Goal: Task Accomplishment & Management: Complete application form

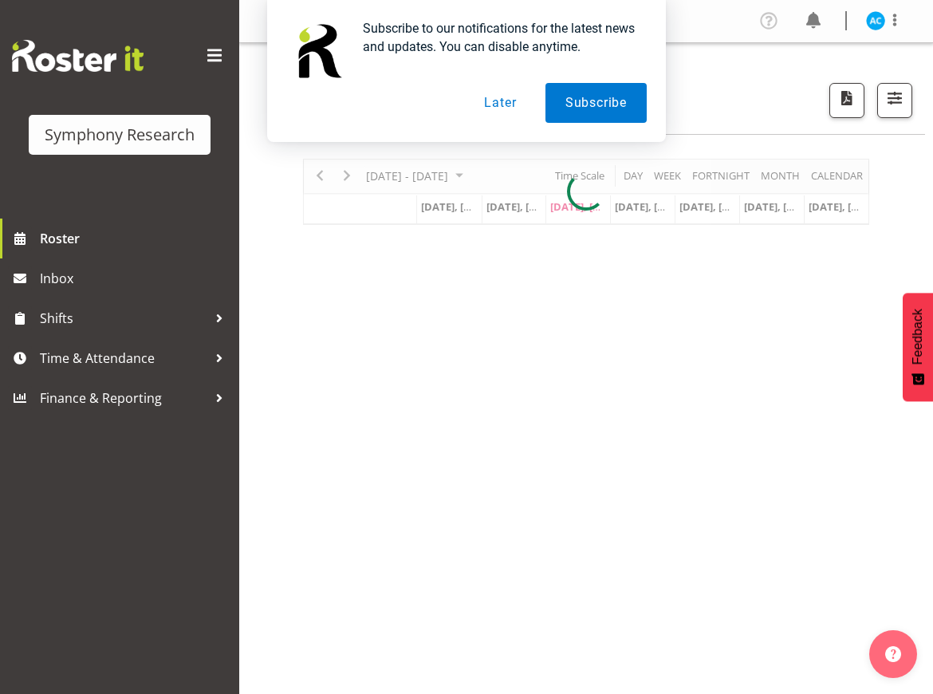
click at [499, 104] on button "Later" at bounding box center [500, 103] width 72 height 40
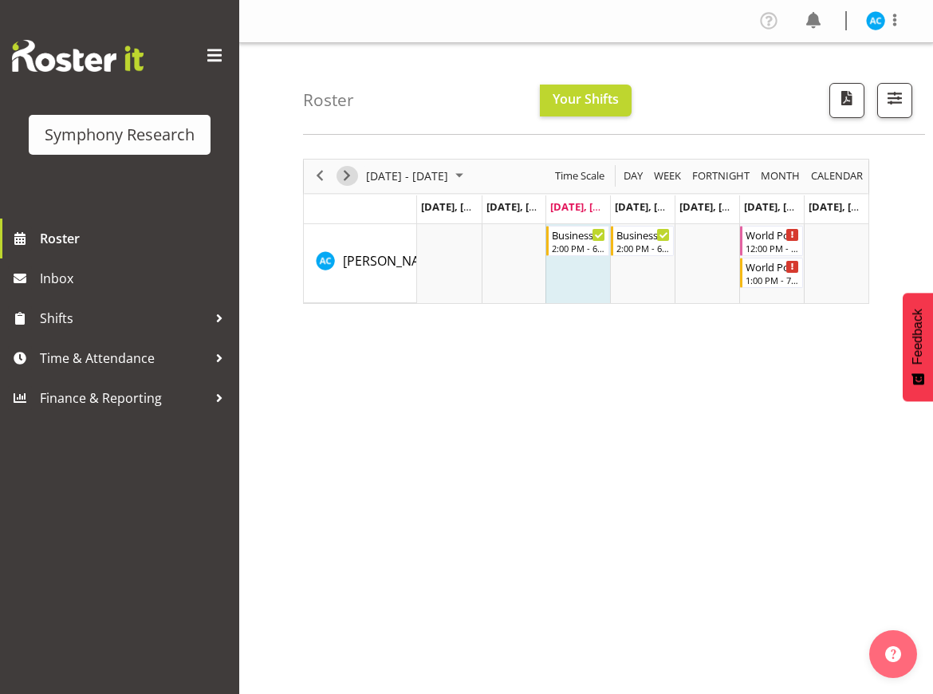
click at [346, 169] on span "Next" at bounding box center [346, 176] width 19 height 20
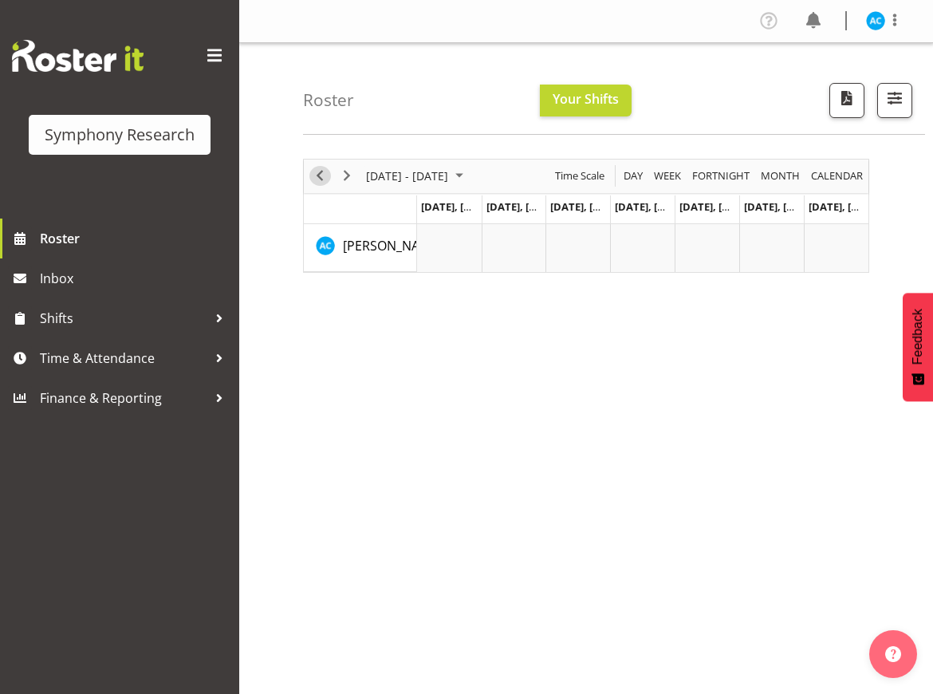
click at [320, 179] on span "Previous" at bounding box center [319, 176] width 19 height 20
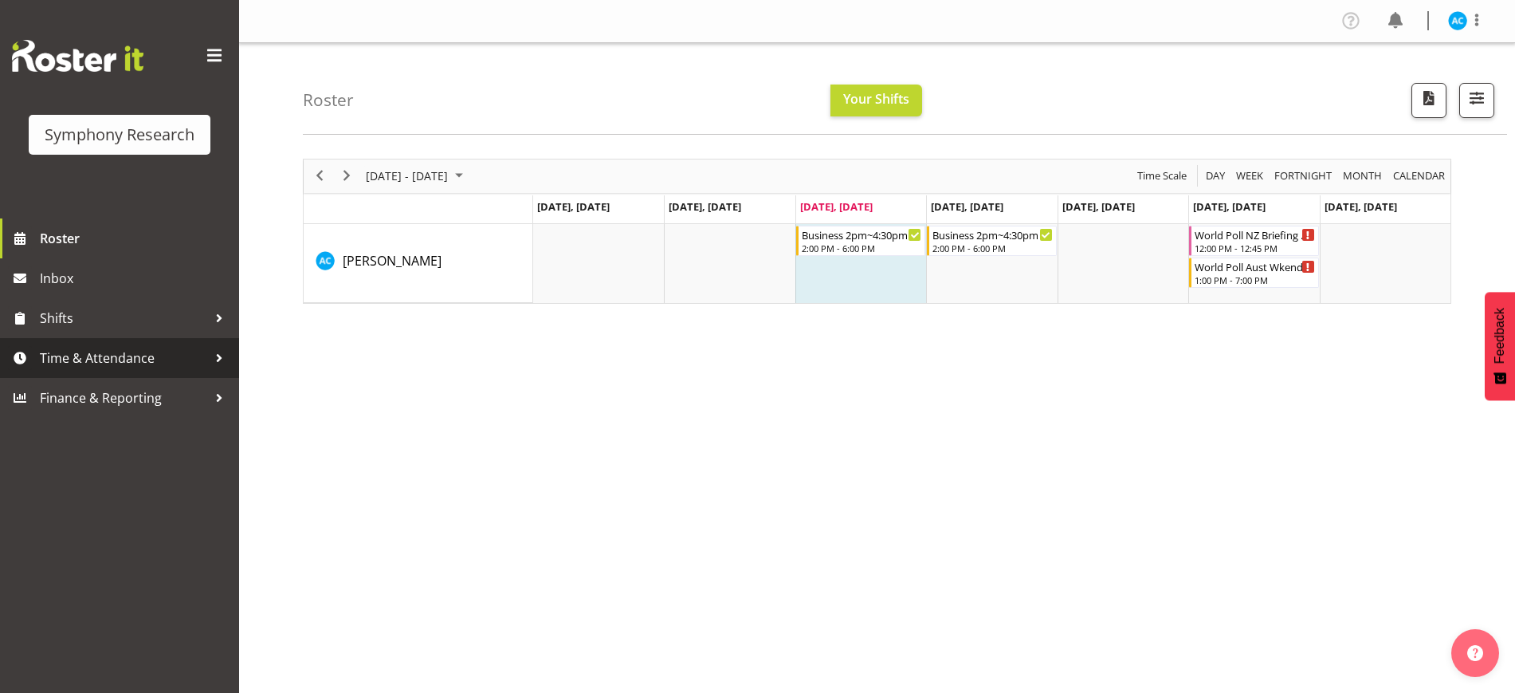
click at [140, 363] on span "Time & Attendance" at bounding box center [123, 358] width 167 height 24
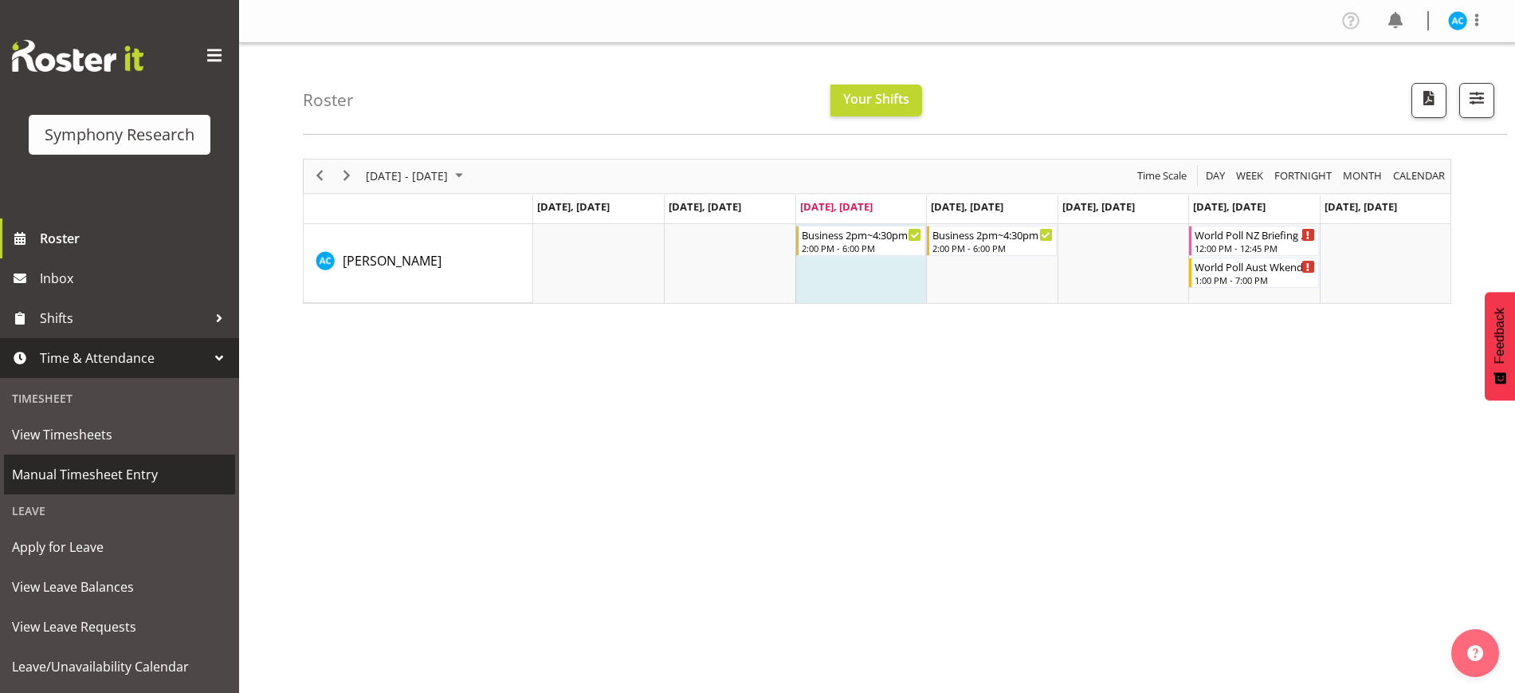
click at [113, 481] on span "Manual Timesheet Entry" at bounding box center [119, 474] width 215 height 24
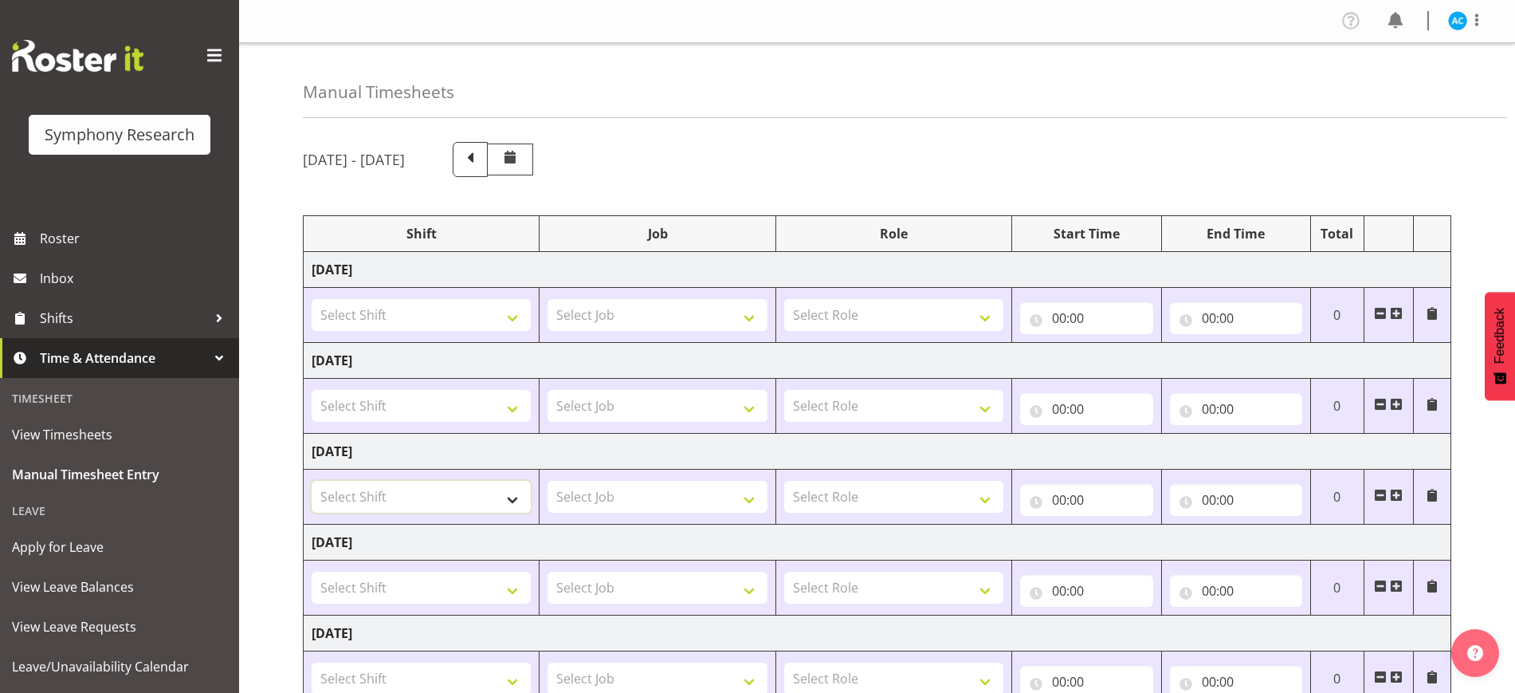
click at [451, 509] on select "Select Shift !!Project Briefing (Job to be assigned) !!Weekend Residential (Ros…" at bounding box center [421, 497] width 219 height 32
click at [872, 91] on div "Manual Timesheets" at bounding box center [905, 80] width 1205 height 75
click at [441, 497] on select "Select Shift !!Project Briefing (Job to be assigned) !!Weekend Residential (Ros…" at bounding box center [421, 497] width 219 height 32
select select "41172"
click at [312, 481] on select "Select Shift !!Project Briefing (Job to be assigned) !!Weekend Residential (Ros…" at bounding box center [421, 497] width 219 height 32
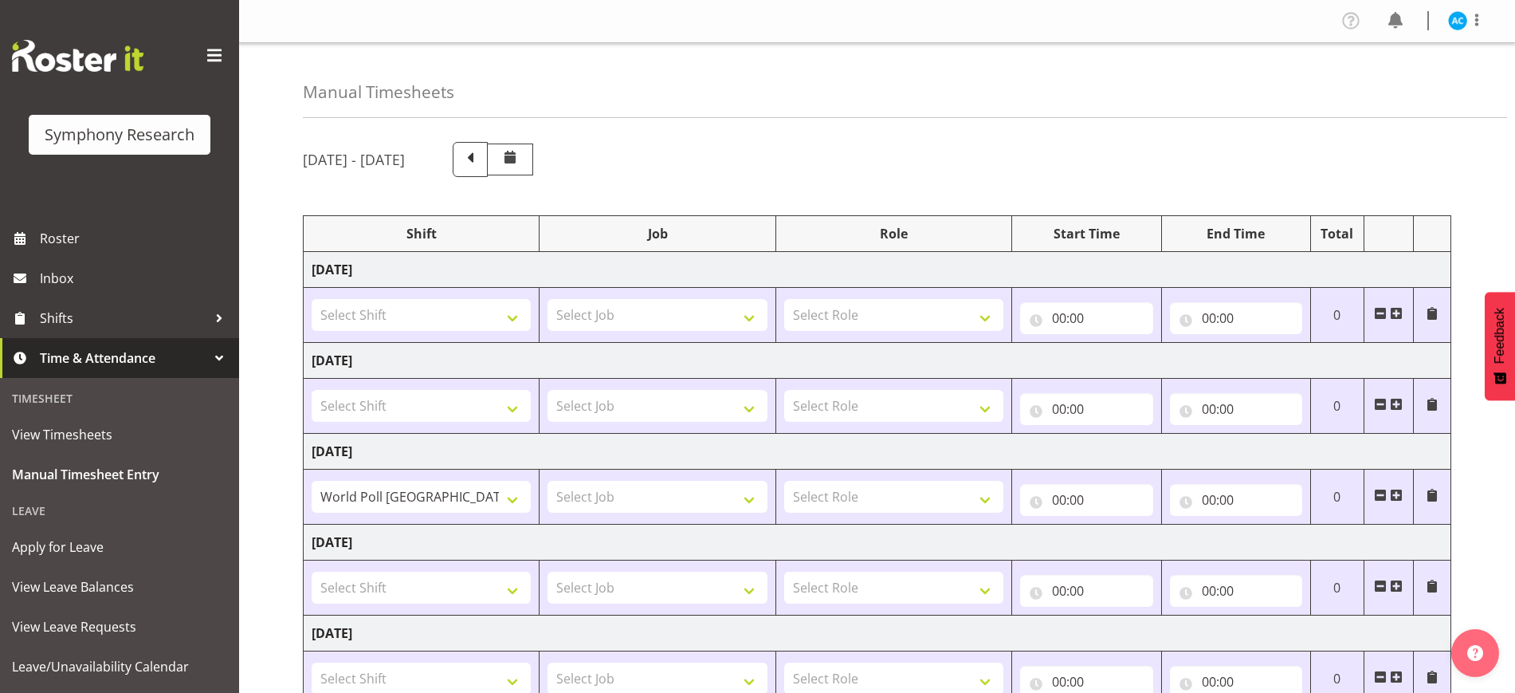
click at [1401, 491] on span at bounding box center [1396, 495] width 13 height 13
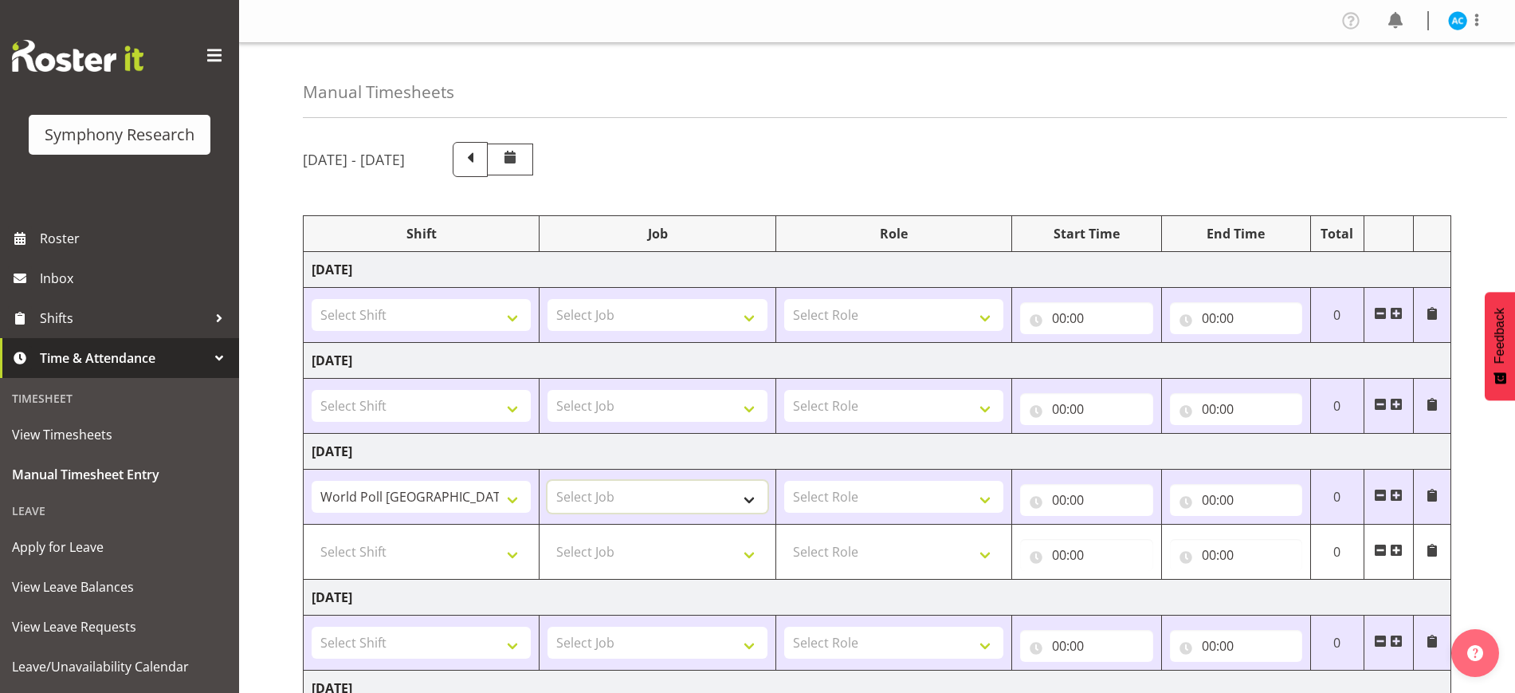
click at [668, 507] on select "Select Job 550060 IF Admin 553492 World Poll Aus Wave 2 Main 2025 553500 BFM [D…" at bounding box center [657, 497] width 219 height 32
select select "10499"
click at [548, 481] on select "Select Job 550060 IF Admin 553492 World Poll Aus Wave 2 Main 2025 553500 BFM [D…" at bounding box center [657, 497] width 219 height 32
click at [819, 501] on select "Select Role Briefing Interviewing" at bounding box center [893, 497] width 219 height 32
select select "297"
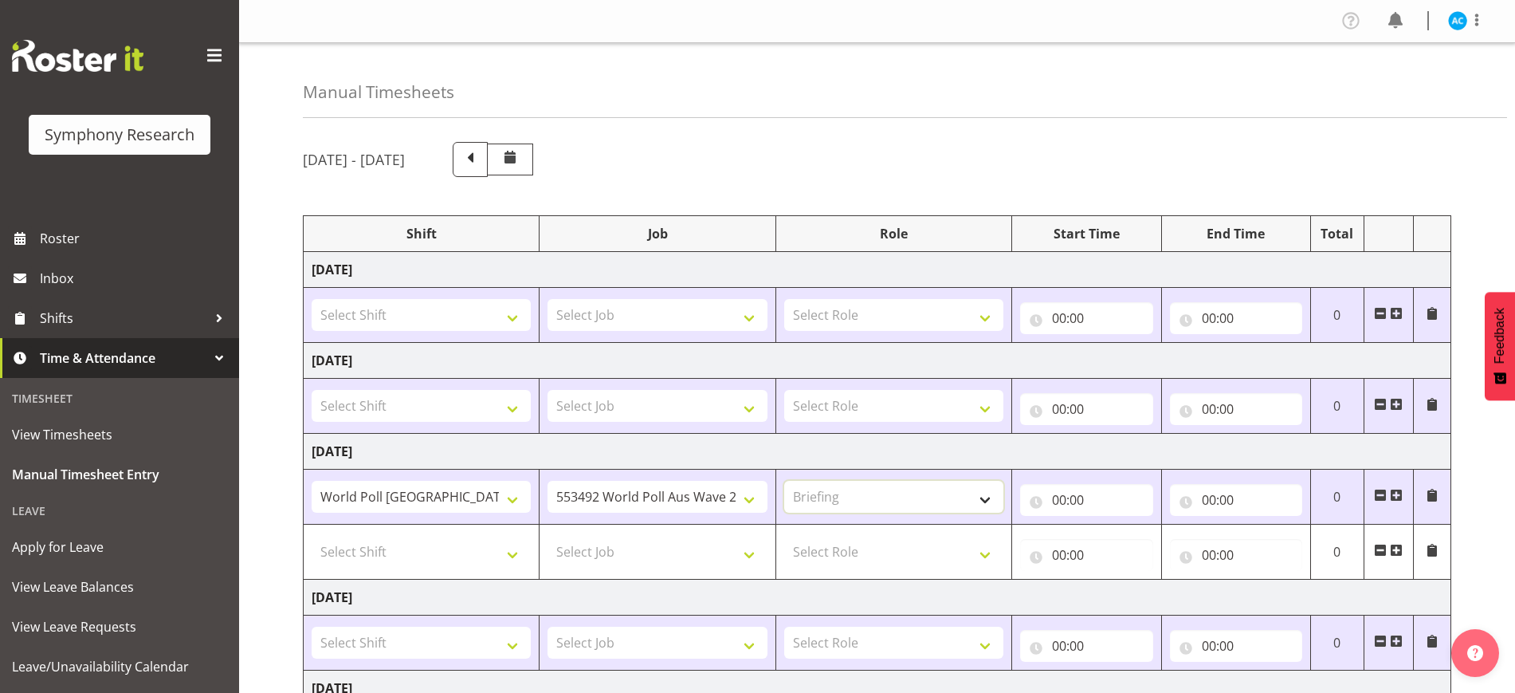
click at [784, 481] on select "Select Role Briefing Interviewing" at bounding box center [893, 497] width 219 height 32
click at [1058, 506] on input "00:00" at bounding box center [1086, 500] width 132 height 32
click at [1131, 540] on select "00 01 02 03 04 05 06 07 08 09 10 11 12 13 14 15 16 17 18 19 20 21 22 23" at bounding box center [1129, 541] width 36 height 32
select select "13"
click at [1111, 525] on select "00 01 02 03 04 05 06 07 08 09 10 11 12 13 14 15 16 17 18 19 20 21 22 23" at bounding box center [1129, 541] width 36 height 32
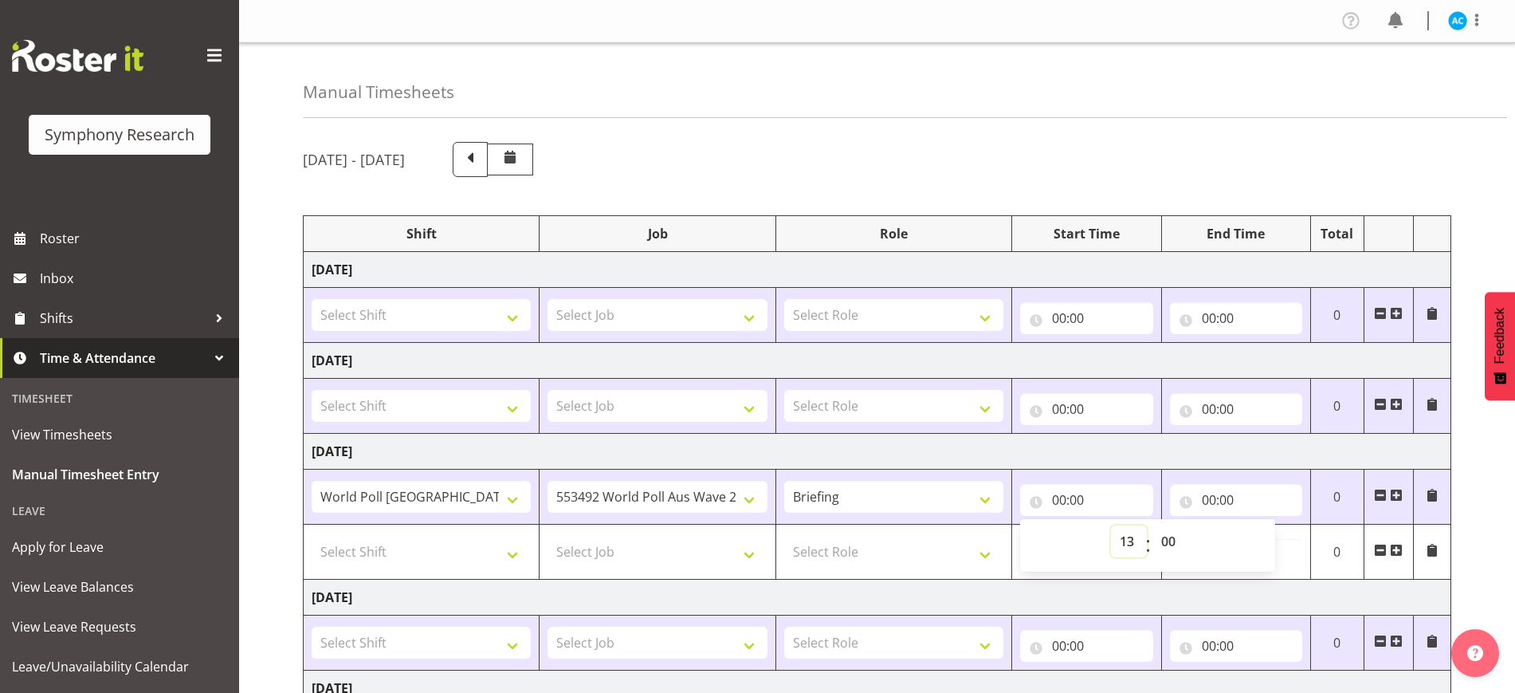
type input "13:00"
click at [1190, 498] on input "00:00" at bounding box center [1236, 500] width 132 height 32
click at [1214, 498] on input "00:00" at bounding box center [1236, 500] width 132 height 32
click at [1242, 500] on input "00:00" at bounding box center [1236, 500] width 132 height 32
click at [1279, 542] on select "00 01 02 03 04 05 06 07 08 09 10 11 12 13 14 15 16 17 18 19 20 21 22 23" at bounding box center [1279, 541] width 36 height 32
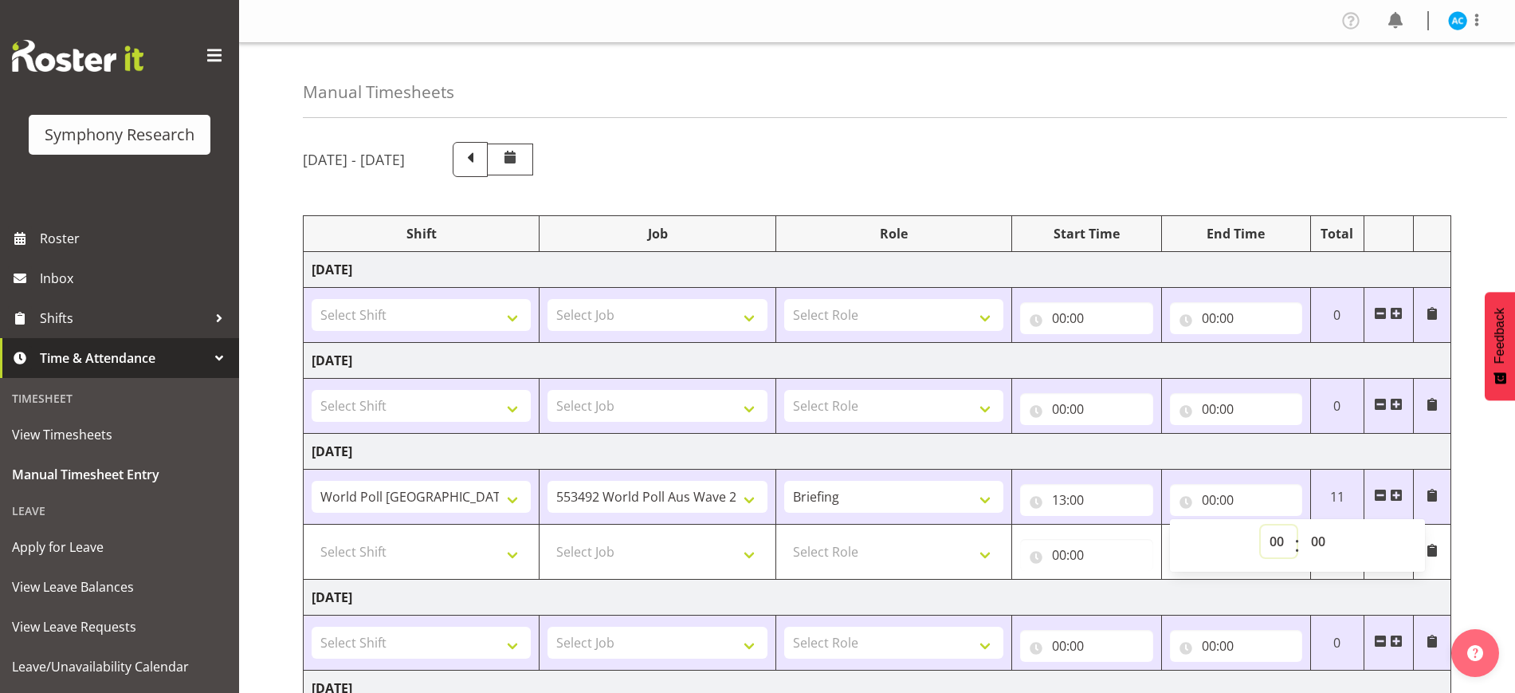
select select "14"
click at [1261, 525] on select "00 01 02 03 04 05 06 07 08 09 10 11 12 13 14 15 16 17 18 19 20 21 22 23" at bounding box center [1279, 541] width 36 height 32
type input "14:00"
click at [1397, 491] on span at bounding box center [1396, 495] width 13 height 13
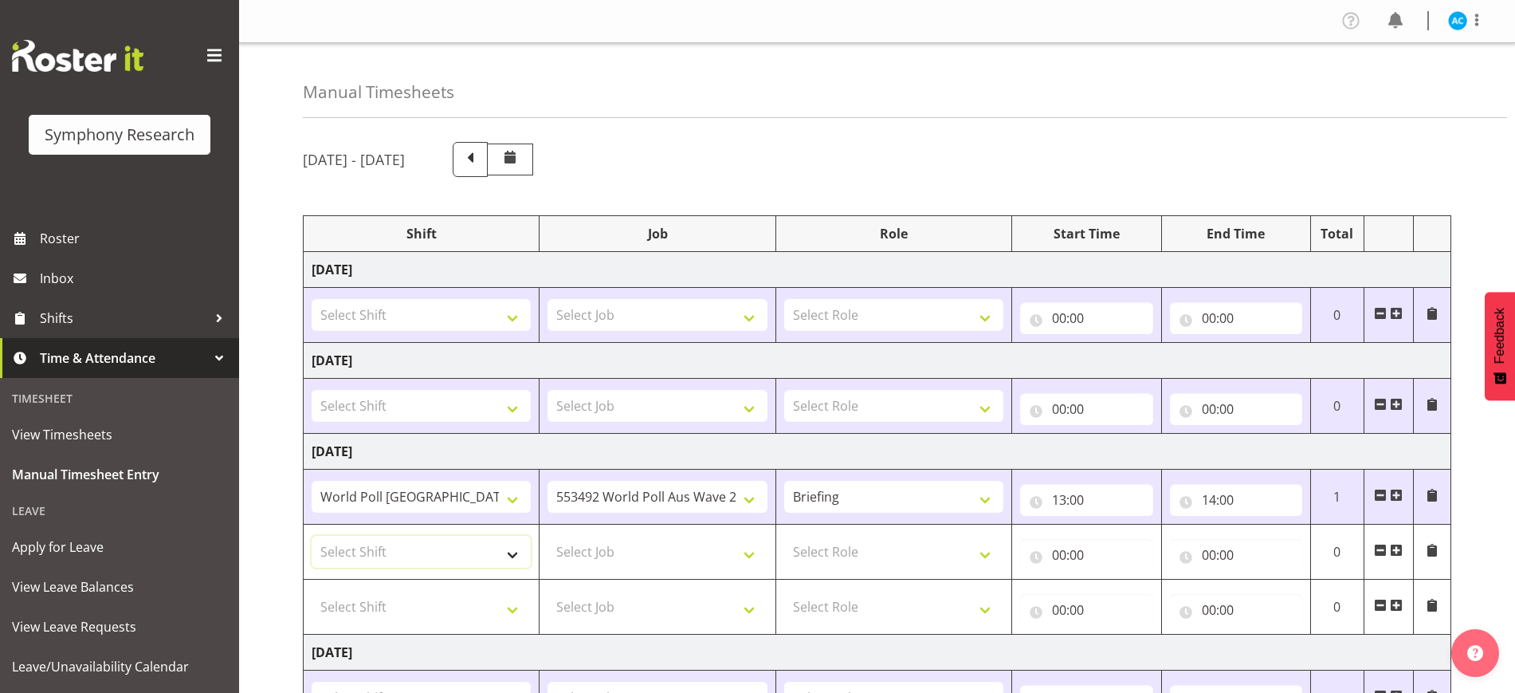
click at [466, 541] on select "Select Shift !!Project Briefing (Job to be assigned) !!Weekend Residential (Ros…" at bounding box center [421, 552] width 219 height 32
select select "9699"
click at [312, 536] on select "Select Shift !!Project Briefing (Job to be assigned) !!Weekend Residential (Ros…" at bounding box center [421, 552] width 219 height 32
click at [627, 555] on select "Select Job 550060 IF Admin 553492 World Poll Aus Wave 2 Main 2025 553500 BFM [D…" at bounding box center [657, 552] width 219 height 32
select select "10499"
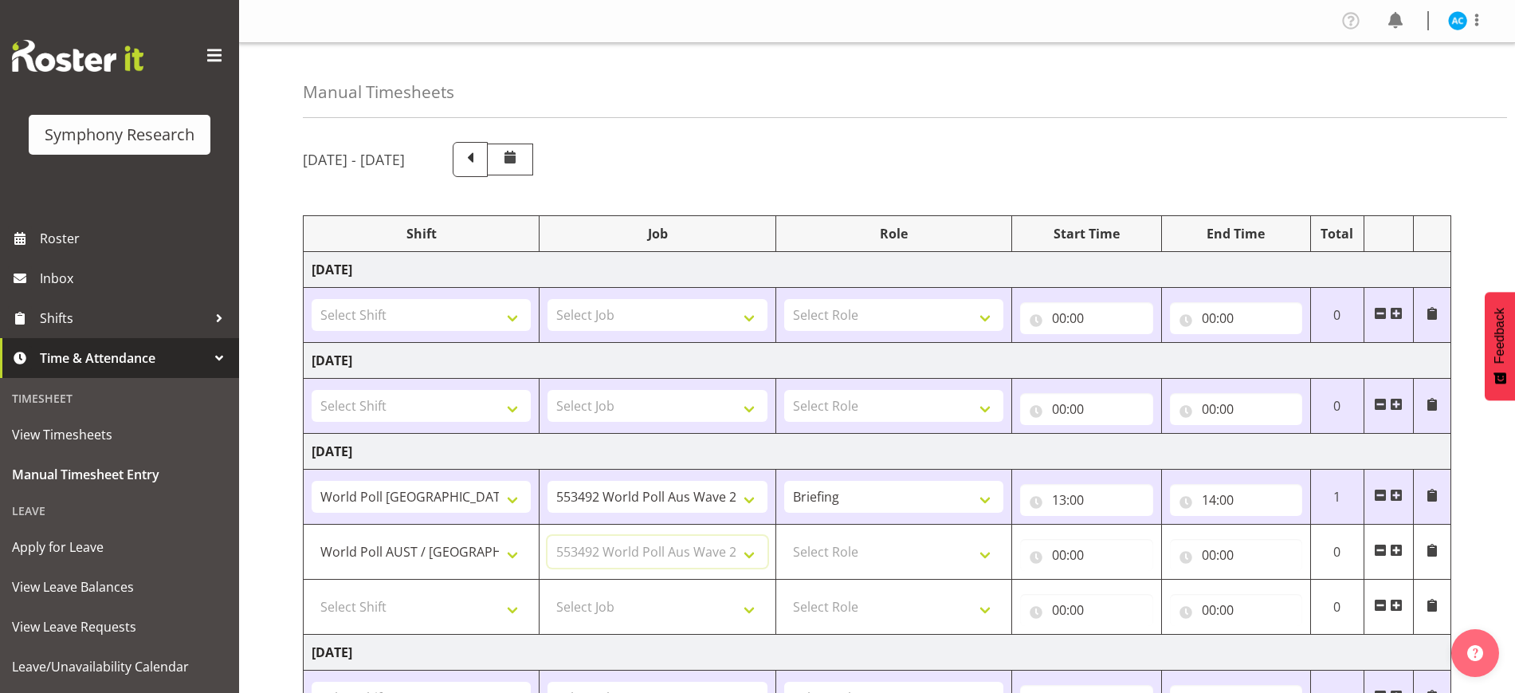
click at [548, 536] on select "Select Job 550060 IF Admin 553492 World Poll Aus Wave 2 Main 2025 553500 BFM [D…" at bounding box center [657, 552] width 219 height 32
click at [883, 556] on select "Select Role Briefing Interviewing" at bounding box center [893, 552] width 219 height 32
select select "47"
click at [784, 536] on select "Select Role Briefing Interviewing" at bounding box center [893, 552] width 219 height 32
click at [1085, 556] on input "00:00" at bounding box center [1086, 555] width 132 height 32
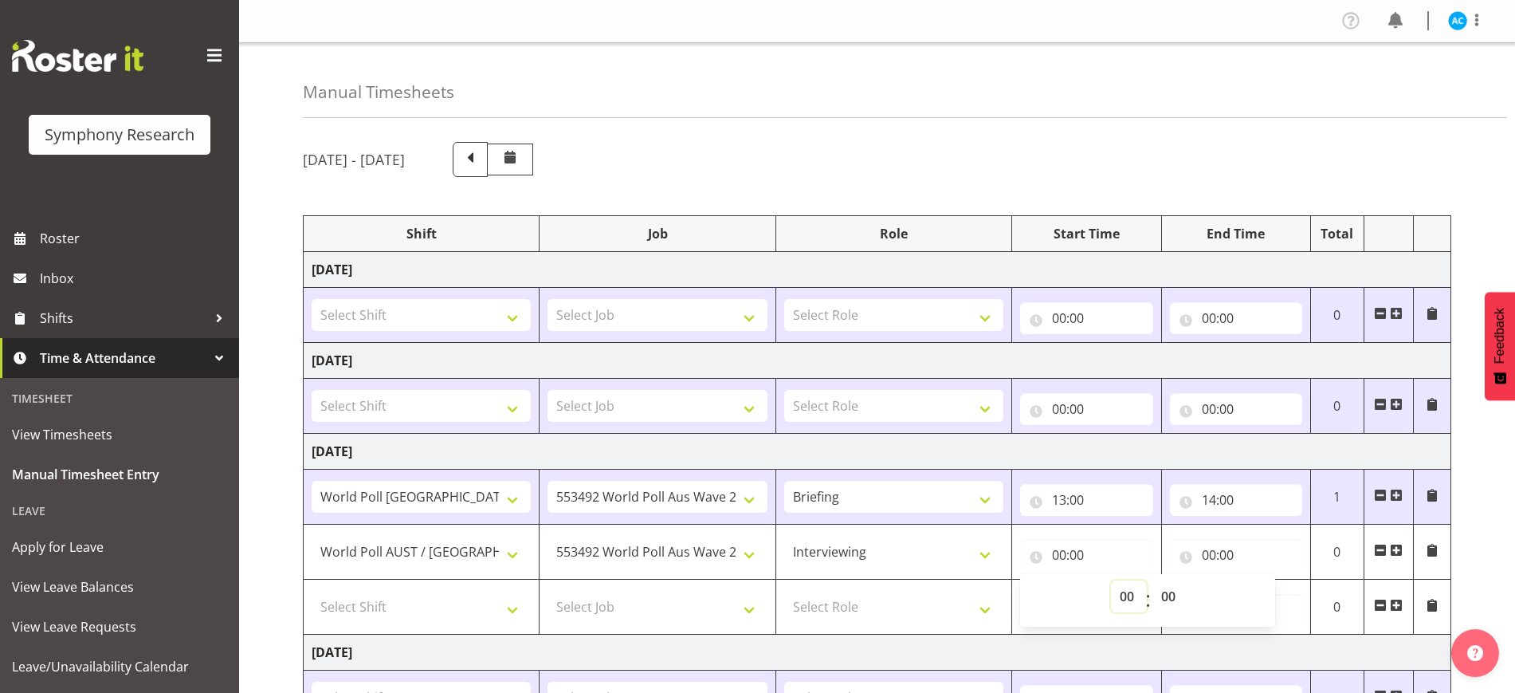
click at [1118, 593] on select "00 01 02 03 04 05 06 07 08 09 10 11 12 13 14 15 16 17 18 19 20 21 22 23" at bounding box center [1129, 596] width 36 height 32
select select "14"
click at [1111, 580] on select "00 01 02 03 04 05 06 07 08 09 10 11 12 13 14 15 16 17 18 19 20 21 22 23" at bounding box center [1129, 596] width 36 height 32
type input "14:00"
click at [1224, 568] on tr "!!Project Briefing (Job to be assigned) !!Weekend Residential (Roster IT Shift …" at bounding box center [878, 552] width 1148 height 55
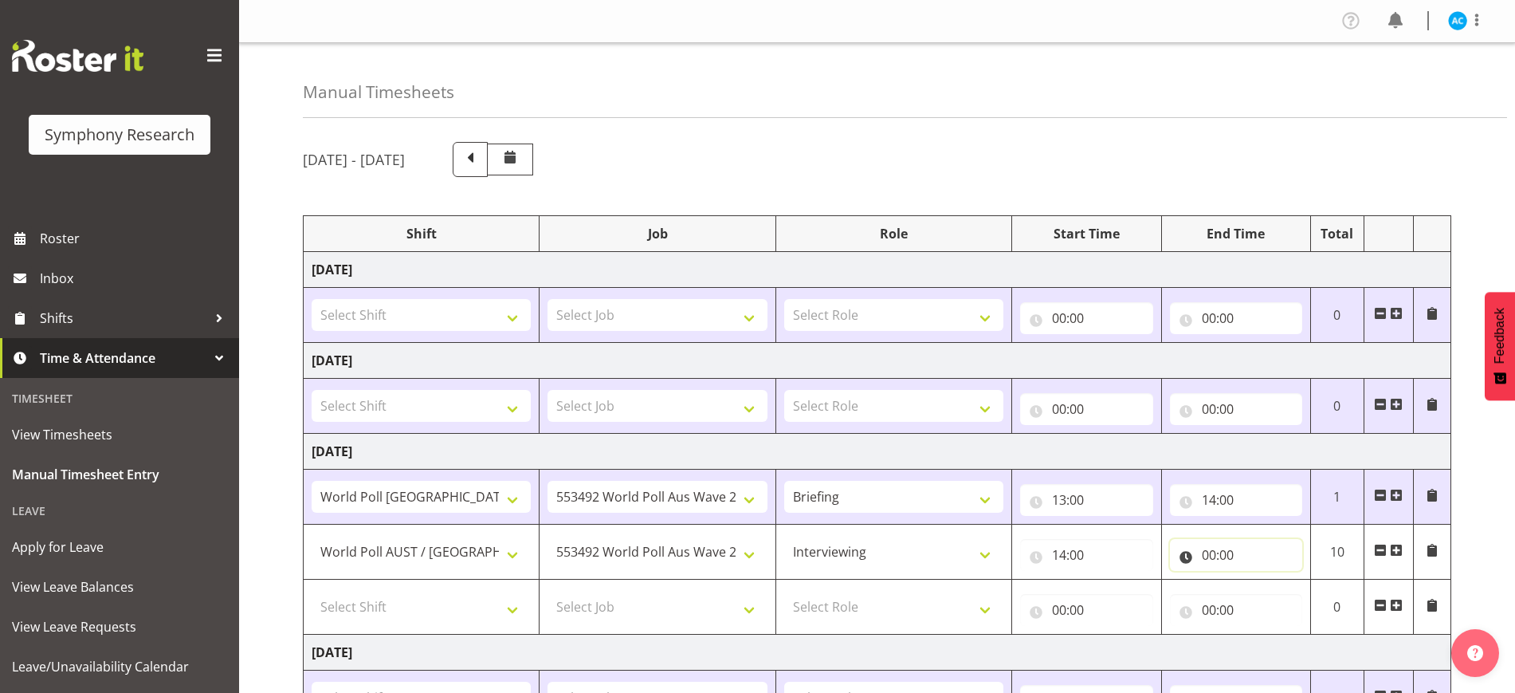
click at [1225, 562] on input "00:00" at bounding box center [1236, 555] width 132 height 32
click at [1283, 602] on select "00 01 02 03 04 05 06 07 08 09 10 11 12 13 14 15 16 17 18 19 20 21 22 23" at bounding box center [1279, 596] width 36 height 32
select select "18"
click at [1261, 580] on select "00 01 02 03 04 05 06 07 08 09 10 11 12 13 14 15 16 17 18 19 20 21 22 23" at bounding box center [1279, 596] width 36 height 32
type input "18:00"
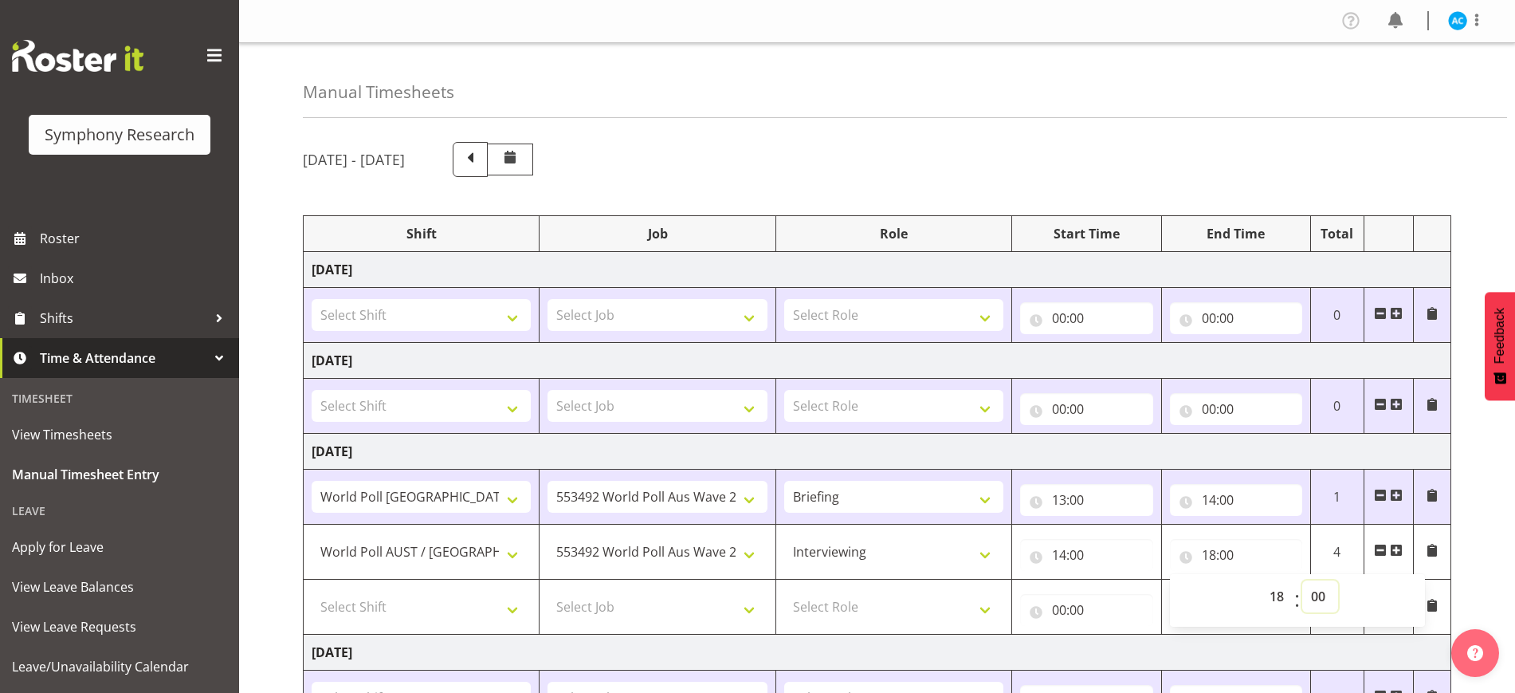
click at [1307, 591] on select "00 01 02 03 04 05 06 07 08 09 10 11 12 13 14 15 16 17 18 19 20 21 22 23 24 25 2…" at bounding box center [1321, 596] width 36 height 32
select select "15"
click at [1303, 580] on select "00 01 02 03 04 05 06 07 08 09 10 11 12 13 14 15 16 17 18 19 20 21 22 23 24 25 2…" at bounding box center [1321, 596] width 36 height 32
type input "18:15"
click at [1316, 599] on select "00 01 02 03 04 05 06 07 08 09 10 11 12 13 14 15 16 17 18 19 20 21 22 23 24 25 2…" at bounding box center [1321, 596] width 36 height 32
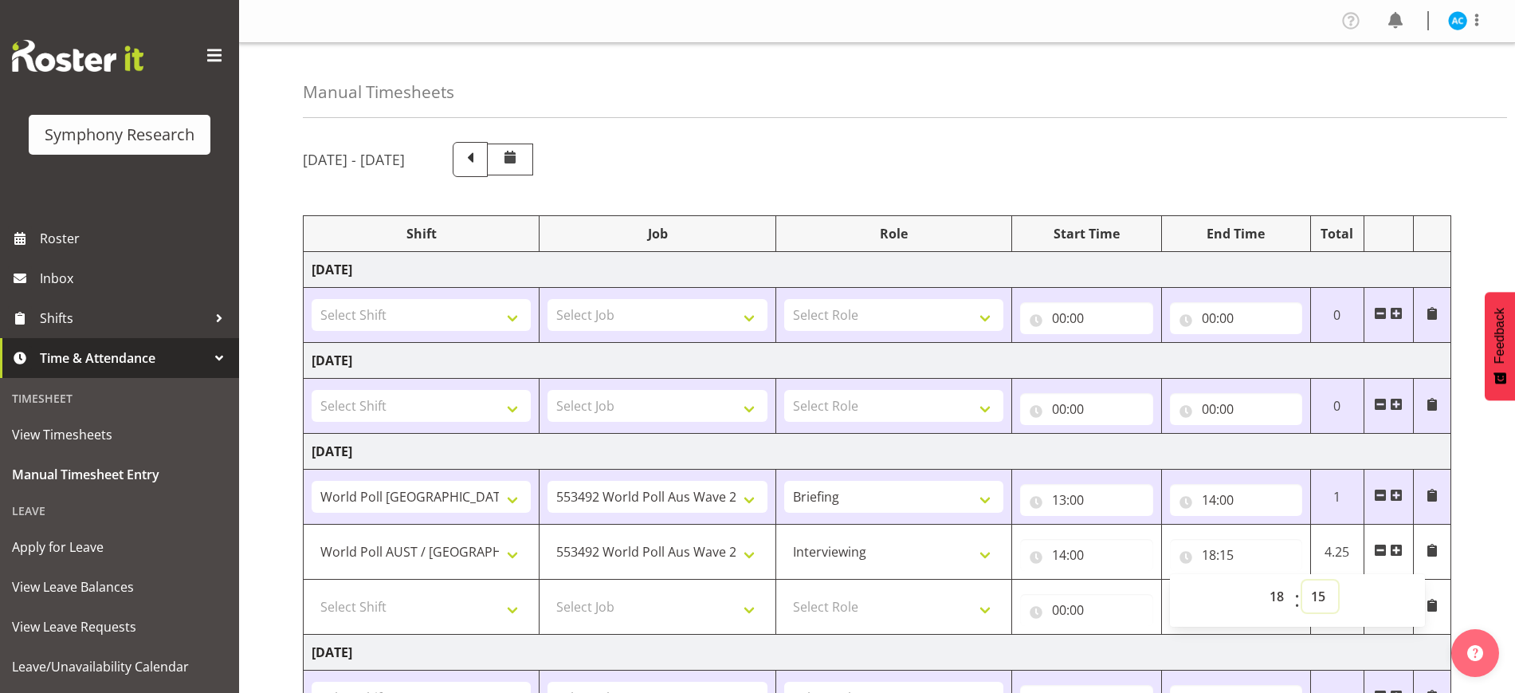
select select "20"
click at [1303, 580] on select "00 01 02 03 04 05 06 07 08 09 10 11 12 13 14 15 16 17 18 19 20 21 22 23 24 25 2…" at bounding box center [1321, 596] width 36 height 32
type input "18:20"
click at [1476, 550] on div "[DATE] - [DATE] Shift Job Role Start Time End Time Total [DATE] Select Shift !!…" at bounding box center [909, 608] width 1212 height 957
click at [1380, 602] on span at bounding box center [1380, 605] width 13 height 13
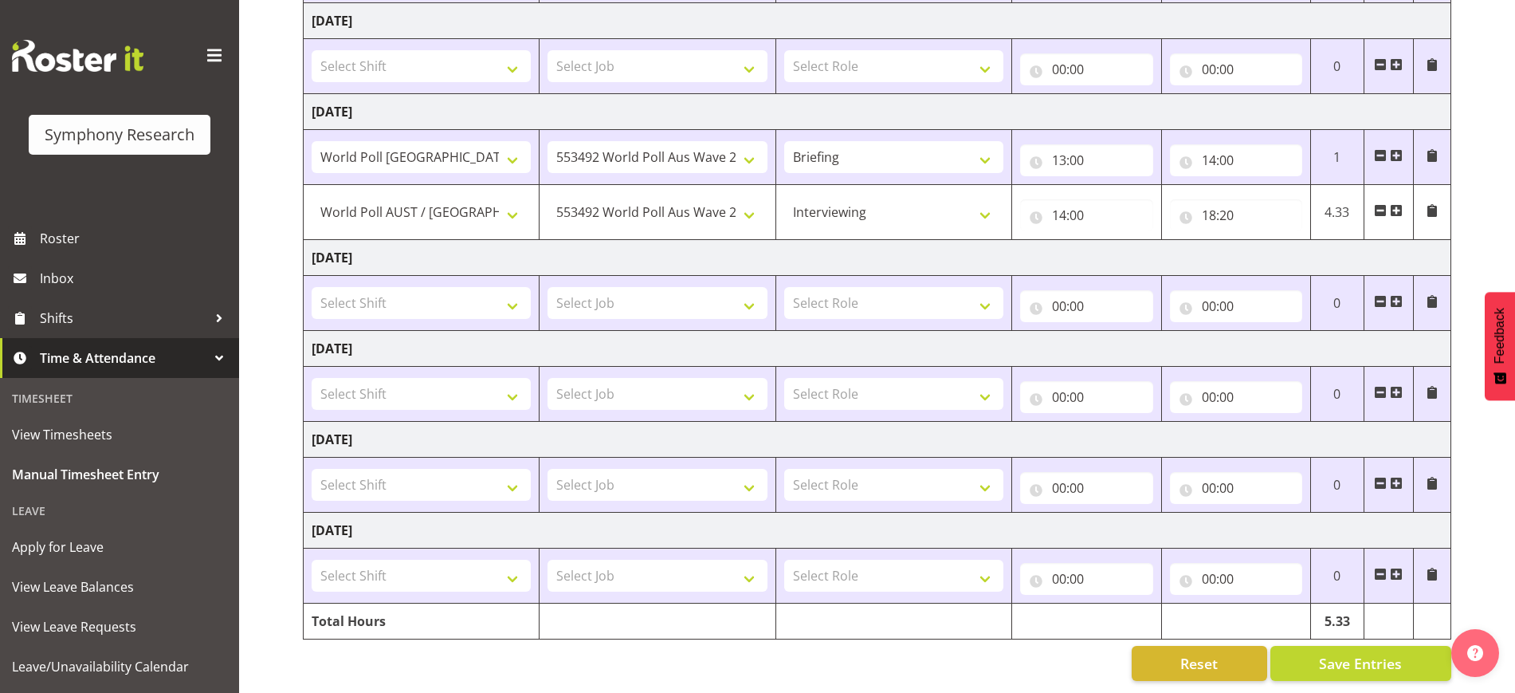
scroll to position [355, 0]
click at [1381, 653] on span "Save Entries" at bounding box center [1360, 663] width 83 height 21
select select "9699"
select select "47"
type input "14:00"
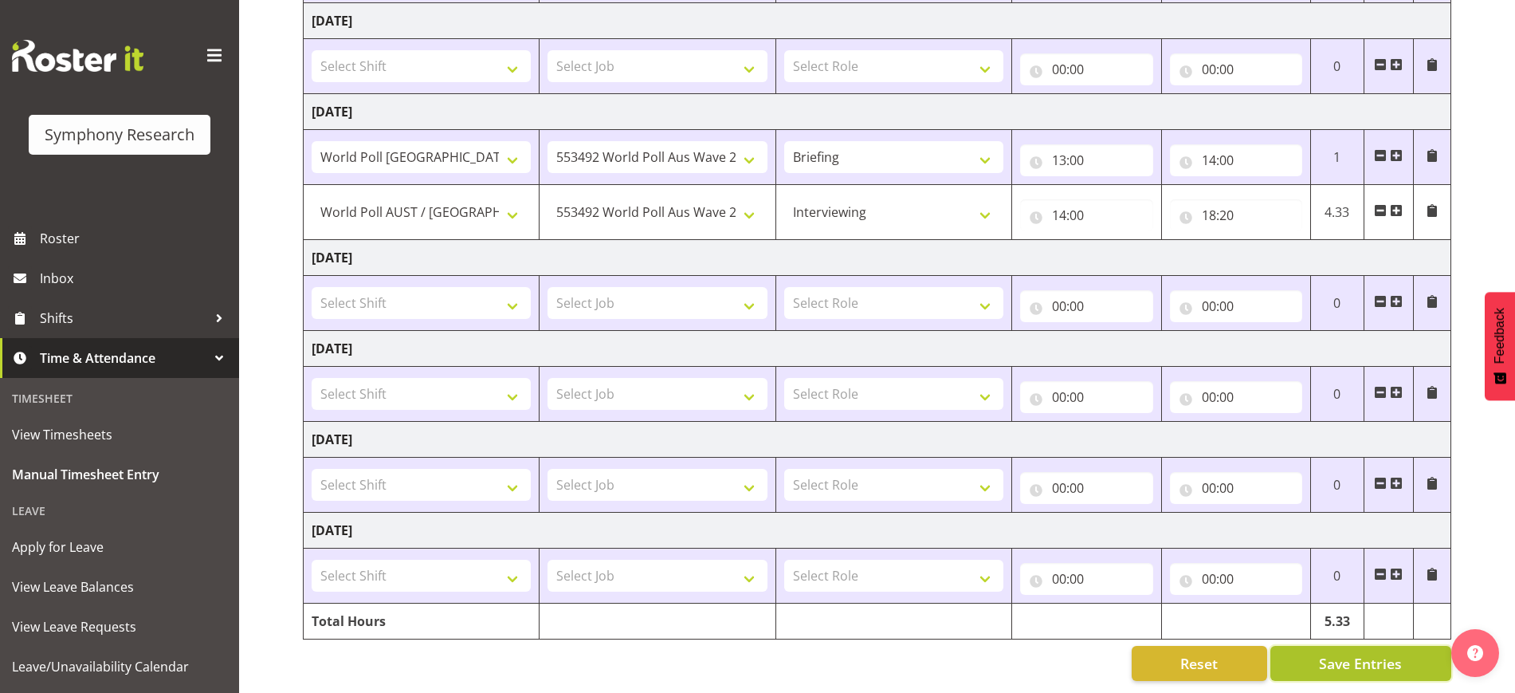
type input "18:20"
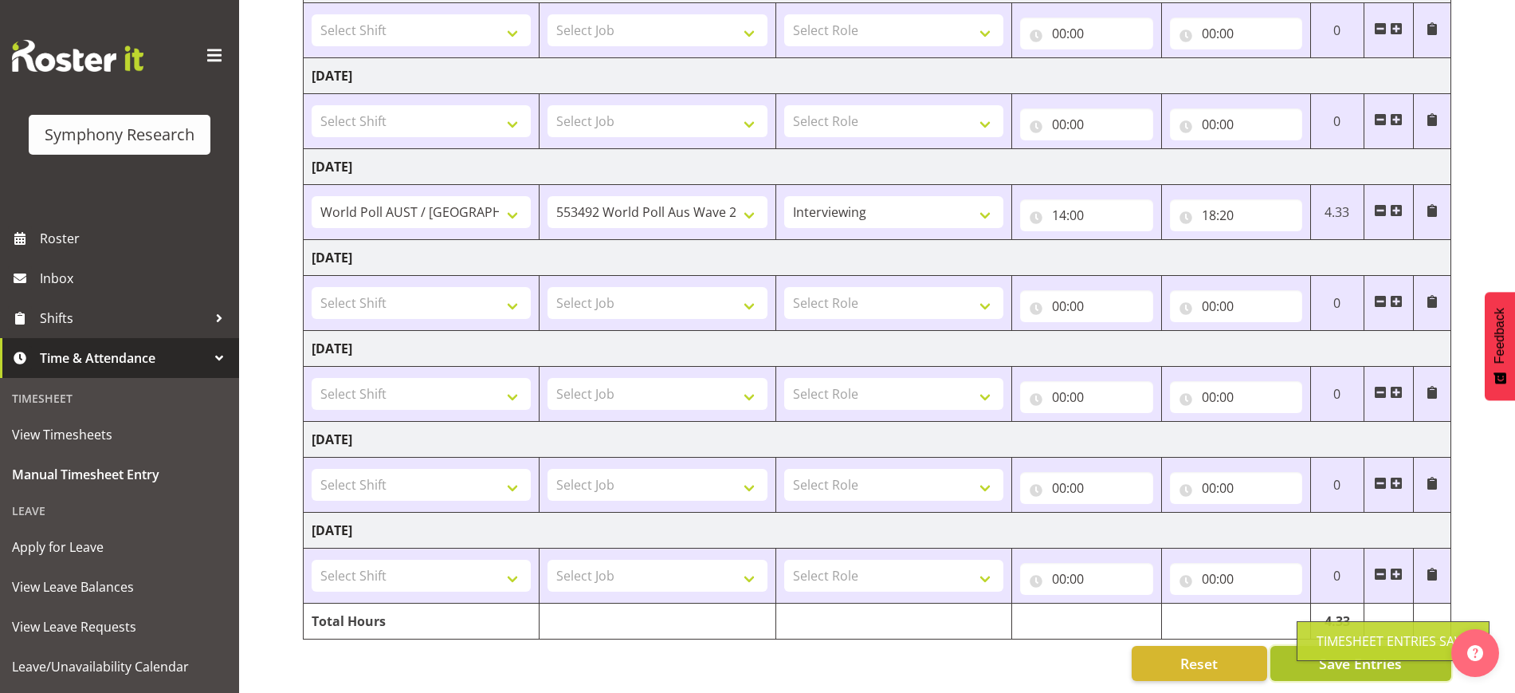
scroll to position [300, 0]
click at [1396, 204] on span at bounding box center [1396, 210] width 13 height 13
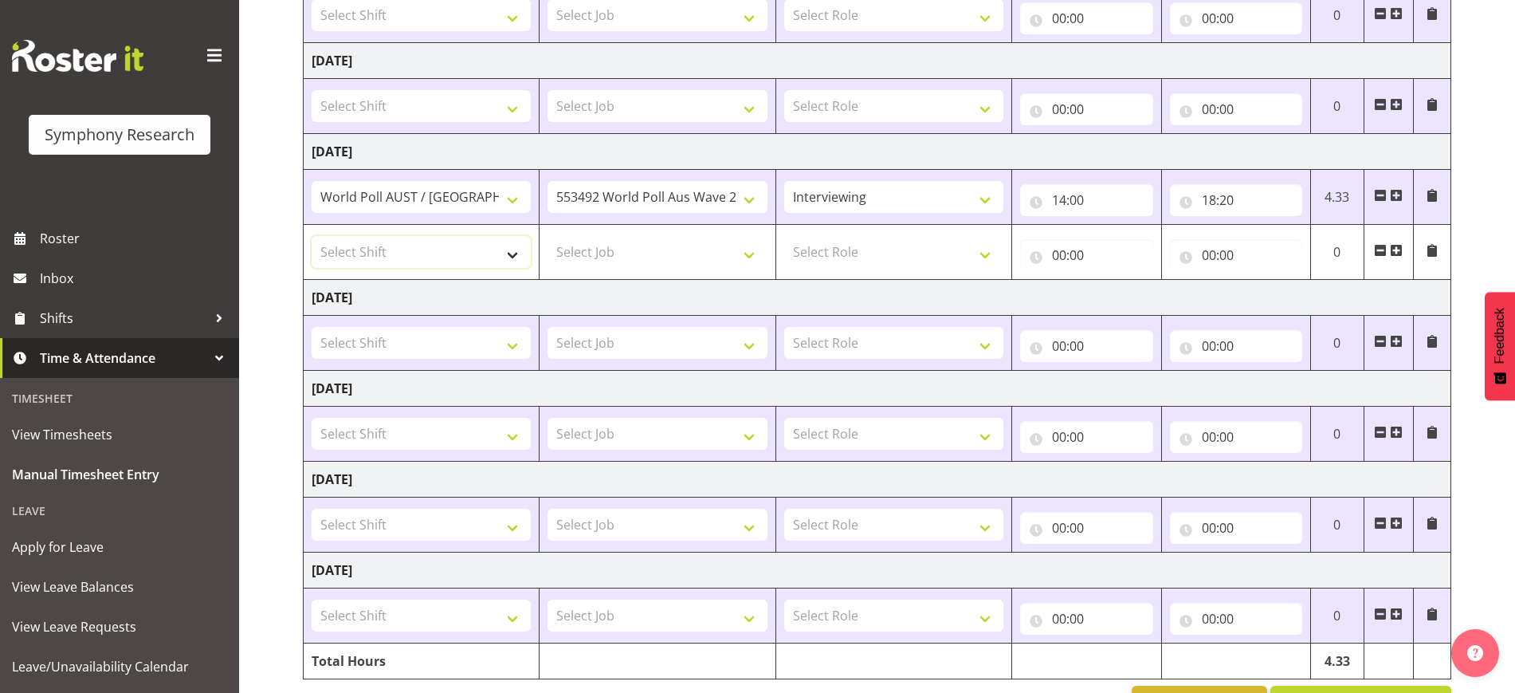
click at [519, 254] on select "Select Shift !!Project Briefing (Job to be assigned) !!Weekend Residential (Ros…" at bounding box center [421, 252] width 219 height 32
select select "12763"
click at [312, 236] on select "Select Shift !!Project Briefing (Job to be assigned) !!Weekend Residential (Ros…" at bounding box center [421, 252] width 219 height 32
click at [601, 251] on select "Select Job 550060 IF Admin 553492 World Poll Aus Wave 2 Main 2025 553500 BFM [D…" at bounding box center [657, 252] width 219 height 32
select select "10499"
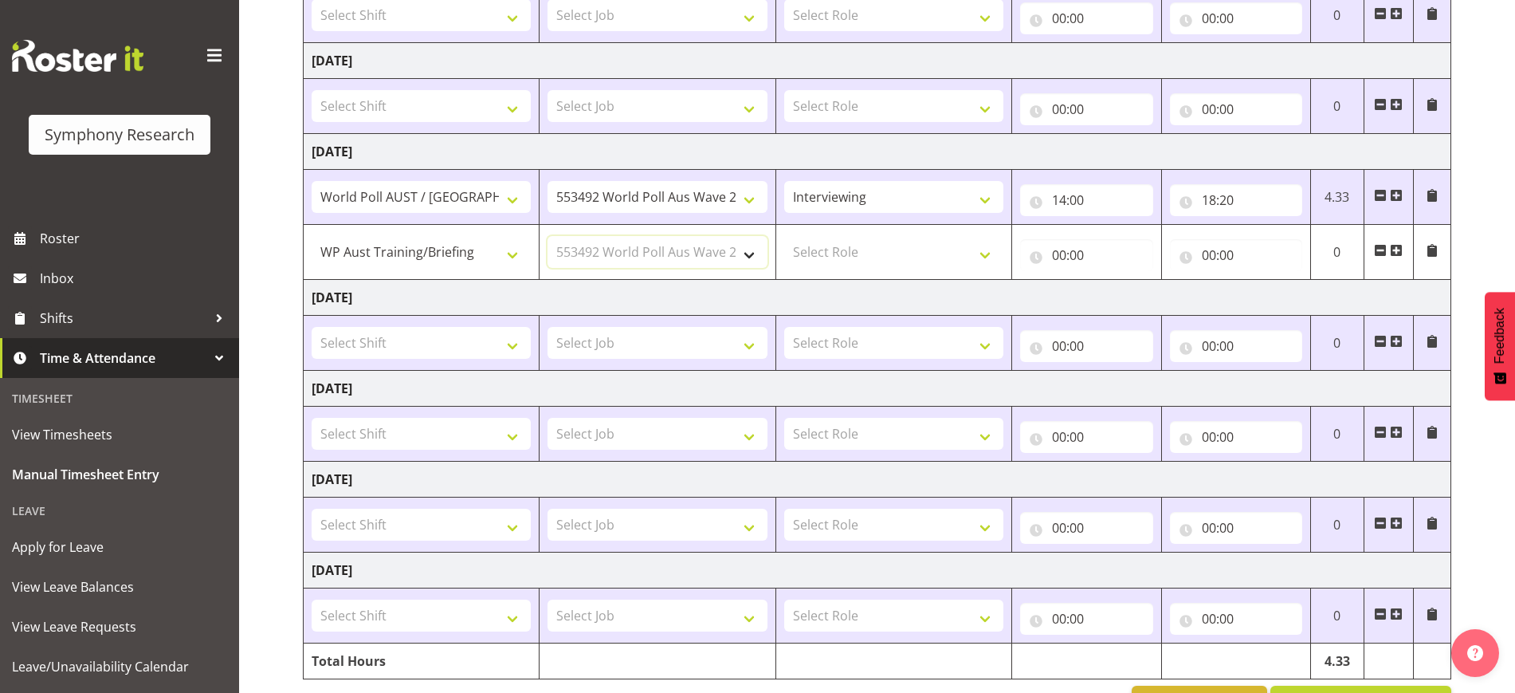
click at [548, 236] on select "Select Job 550060 IF Admin 553492 World Poll Aus Wave 2 Main 2025 553500 BFM [D…" at bounding box center [657, 252] width 219 height 32
click at [860, 246] on select "Select Role Briefing Interviewing" at bounding box center [893, 252] width 219 height 32
select select "297"
click at [784, 236] on select "Select Role Briefing Interviewing" at bounding box center [893, 252] width 219 height 32
click at [1075, 246] on input "00:00" at bounding box center [1086, 255] width 132 height 32
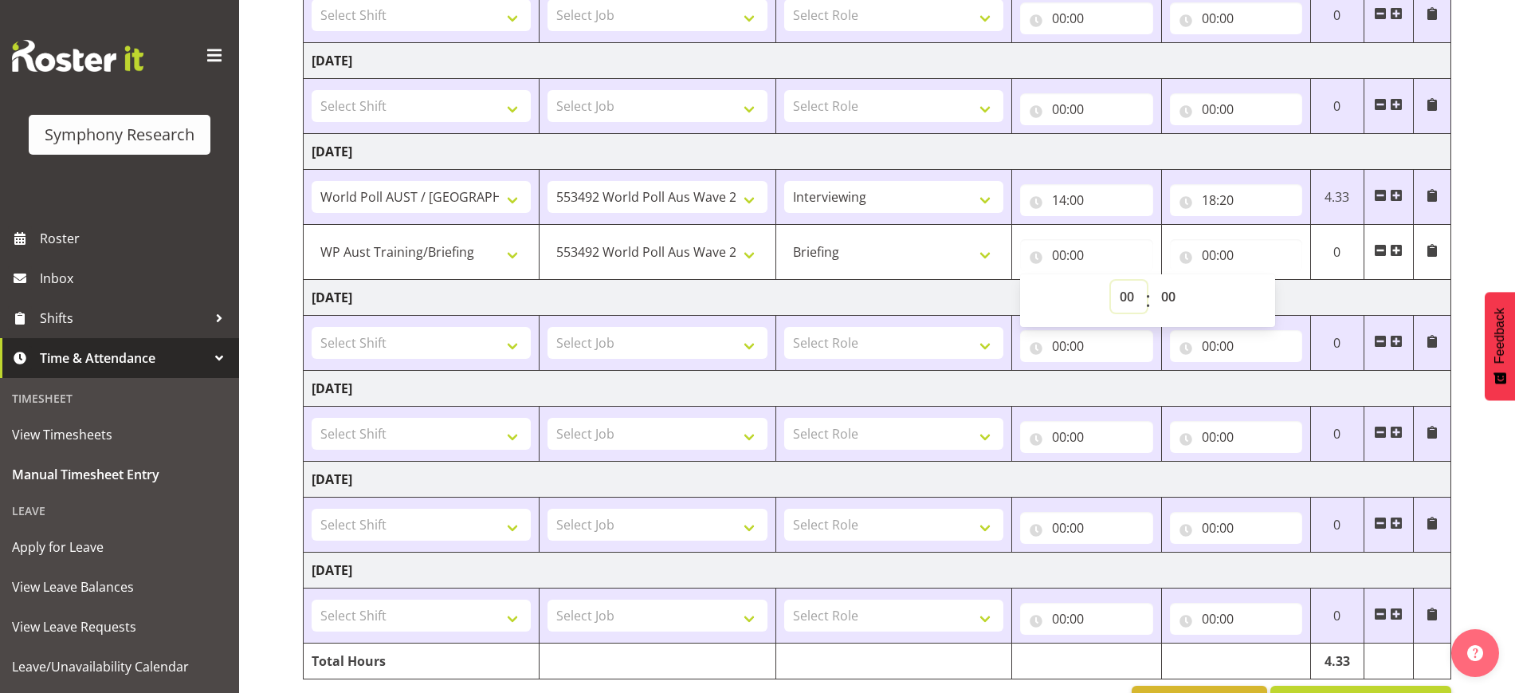
click at [1122, 292] on select "00 01 02 03 04 05 06 07 08 09 10 11 12 13 14 15 16 17 18 19 20 21 22 23" at bounding box center [1129, 297] width 36 height 32
select select "13"
click at [1111, 281] on select "00 01 02 03 04 05 06 07 08 09 10 11 12 13 14 15 16 17 18 19 20 21 22 23" at bounding box center [1129, 297] width 36 height 32
type input "13:00"
click at [1200, 253] on input "00:00" at bounding box center [1236, 255] width 132 height 32
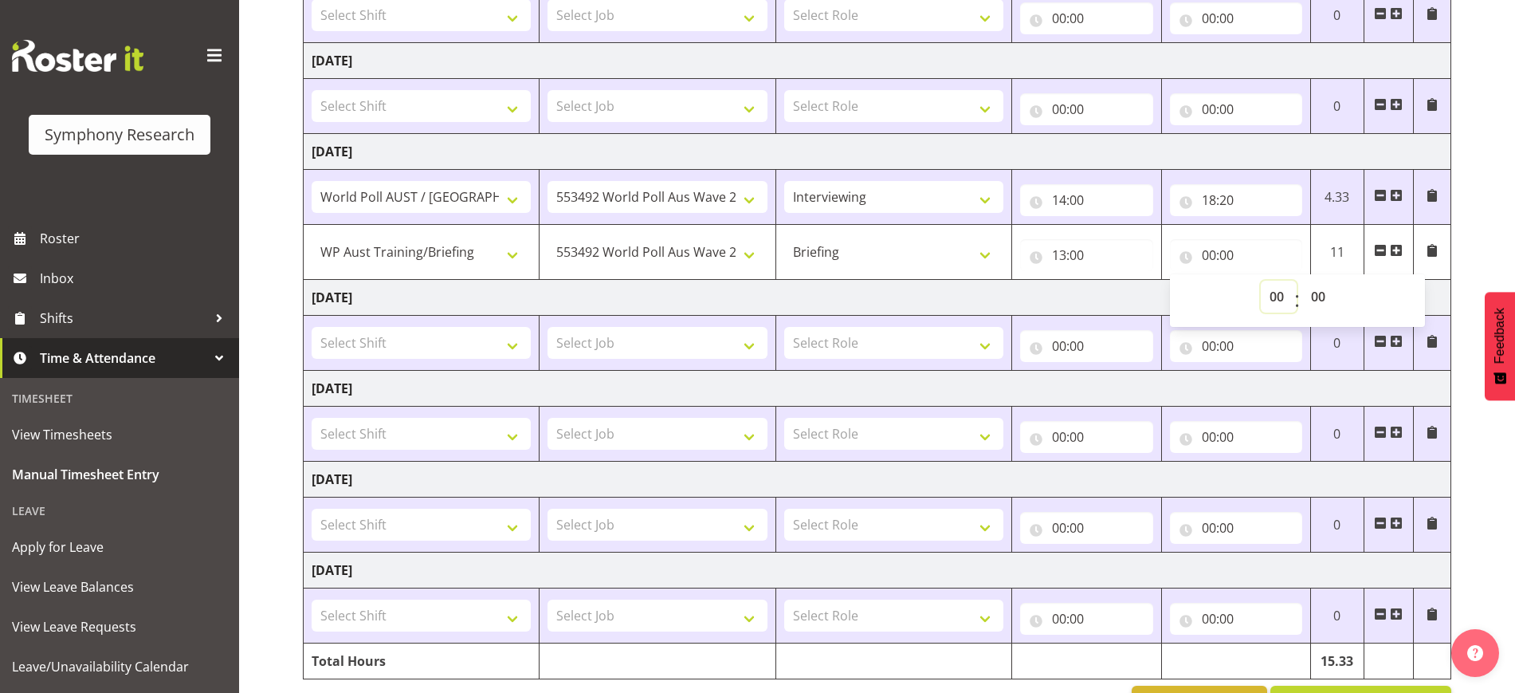
click at [1278, 296] on select "00 01 02 03 04 05 06 07 08 09 10 11 12 13 14 15 16 17 18 19 20 21 22 23" at bounding box center [1279, 297] width 36 height 32
select select "14"
click at [1261, 281] on select "00 01 02 03 04 05 06 07 08 09 10 11 12 13 14 15 16 17 18 19 20 21 22 23" at bounding box center [1279, 297] width 36 height 32
type input "14:00"
click at [1473, 274] on div "[DATE] - [DATE] Shift Job Role Start Time End Time Total [DATE] Select Shift !!…" at bounding box center [909, 281] width 1212 height 902
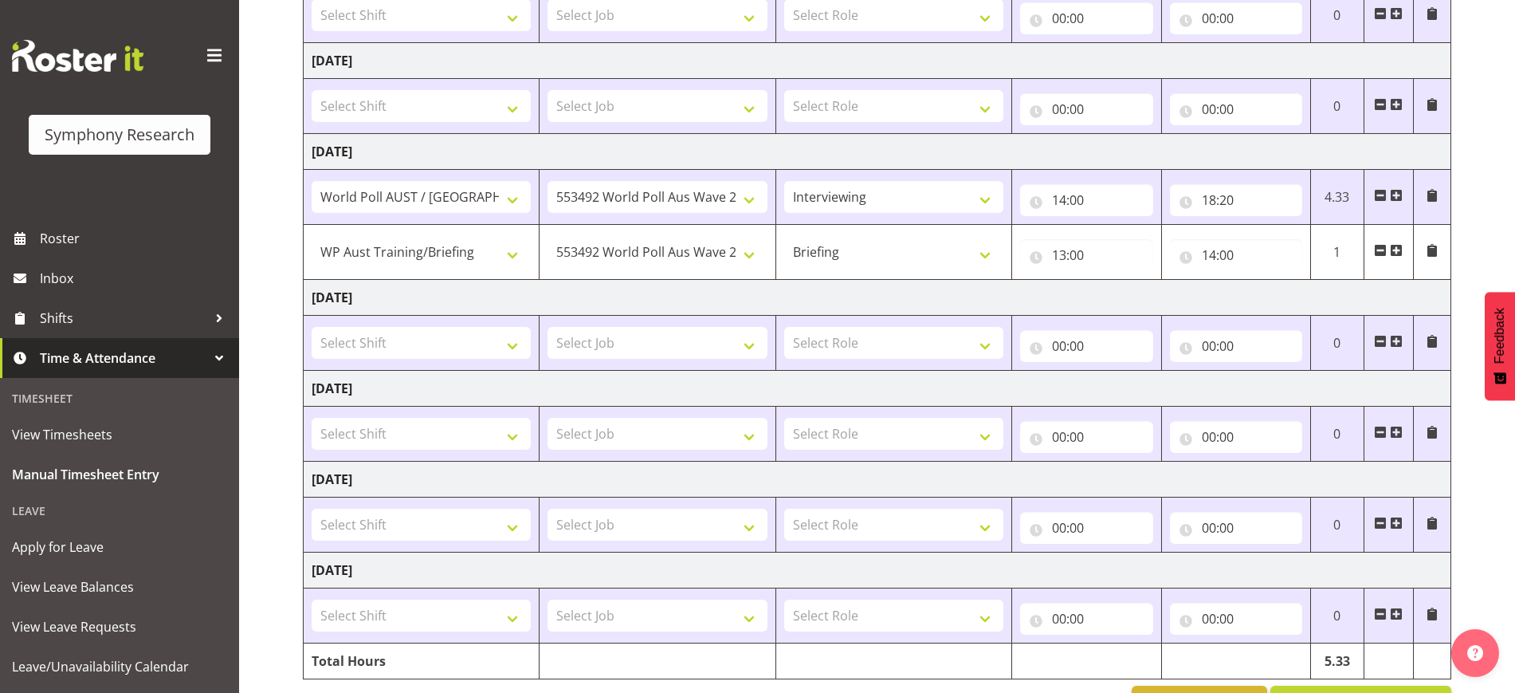
scroll to position [355, 0]
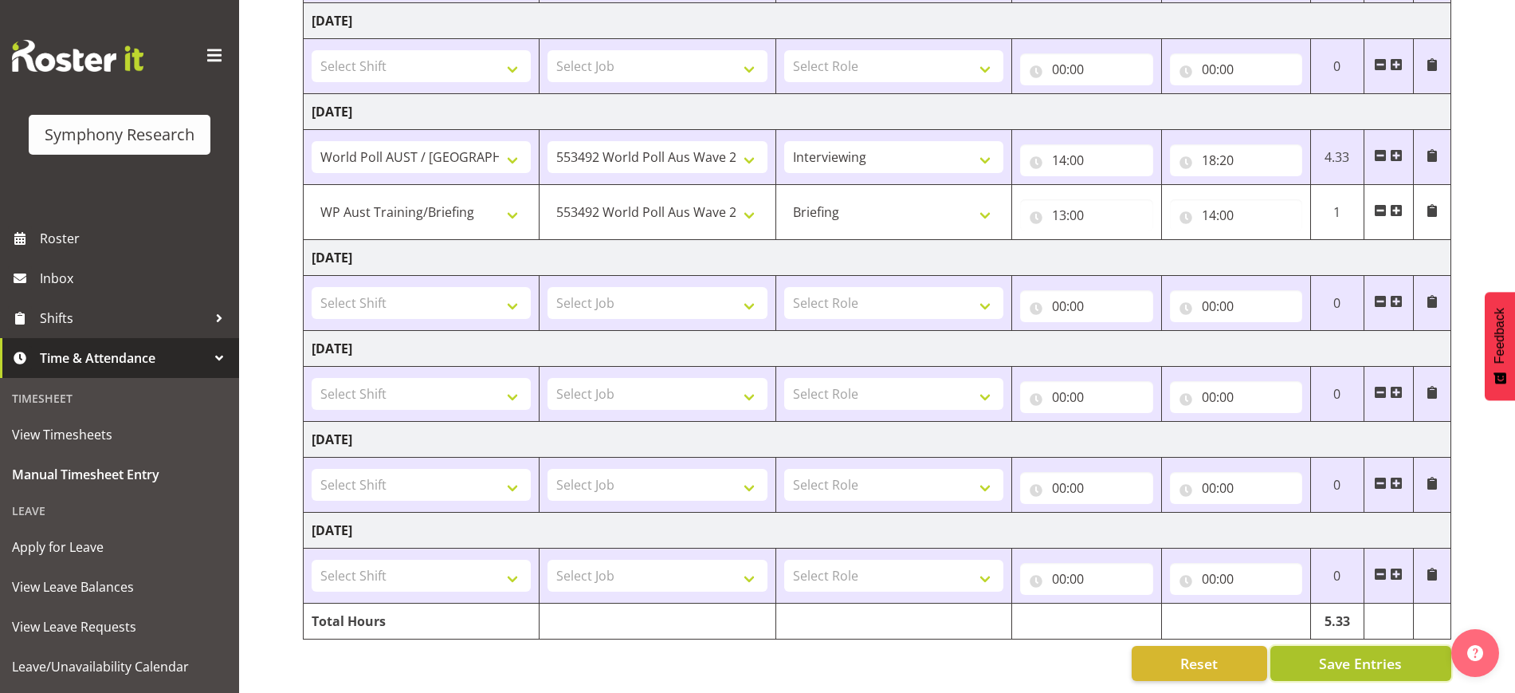
click at [1391, 653] on span "Save Entries" at bounding box center [1360, 663] width 83 height 21
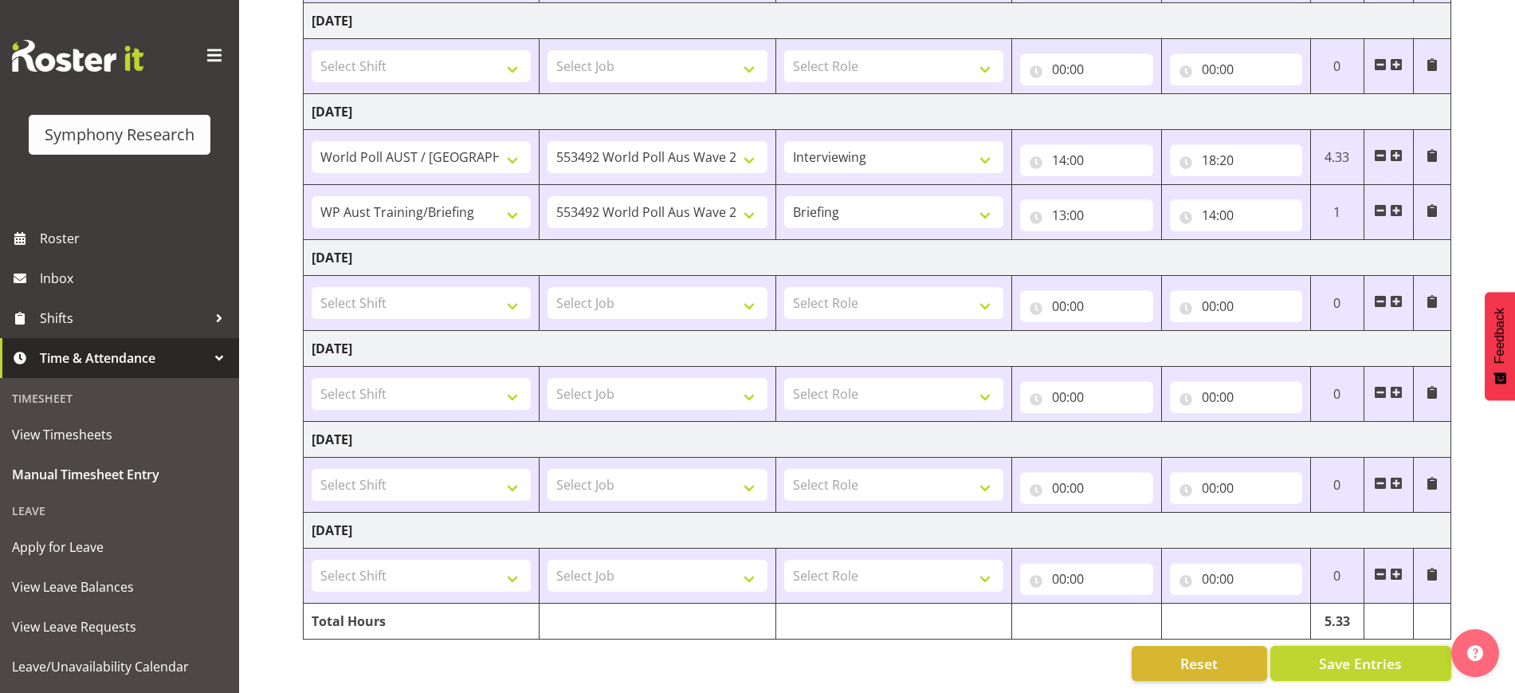
scroll to position [0, 0]
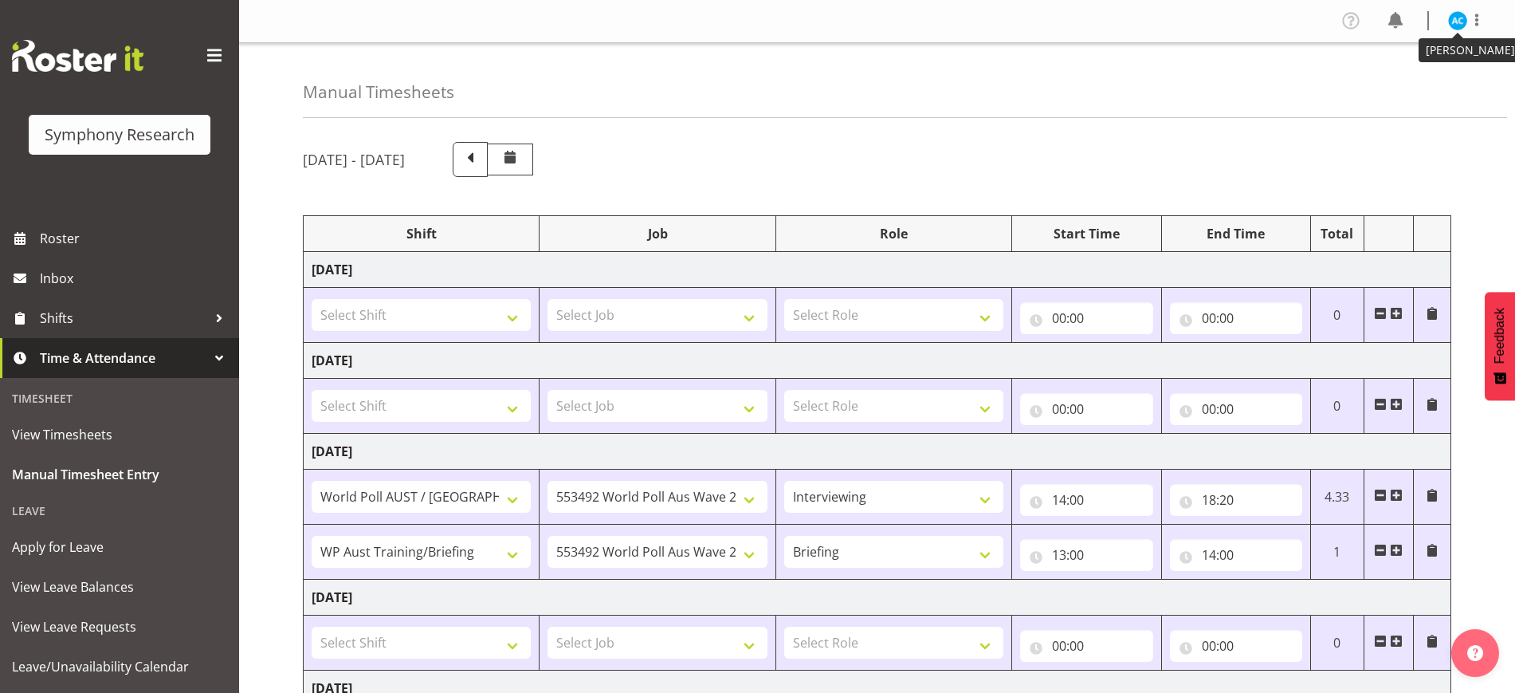
click at [1461, 28] on img at bounding box center [1457, 20] width 19 height 19
click at [1393, 82] on link "Log Out" at bounding box center [1410, 83] width 153 height 29
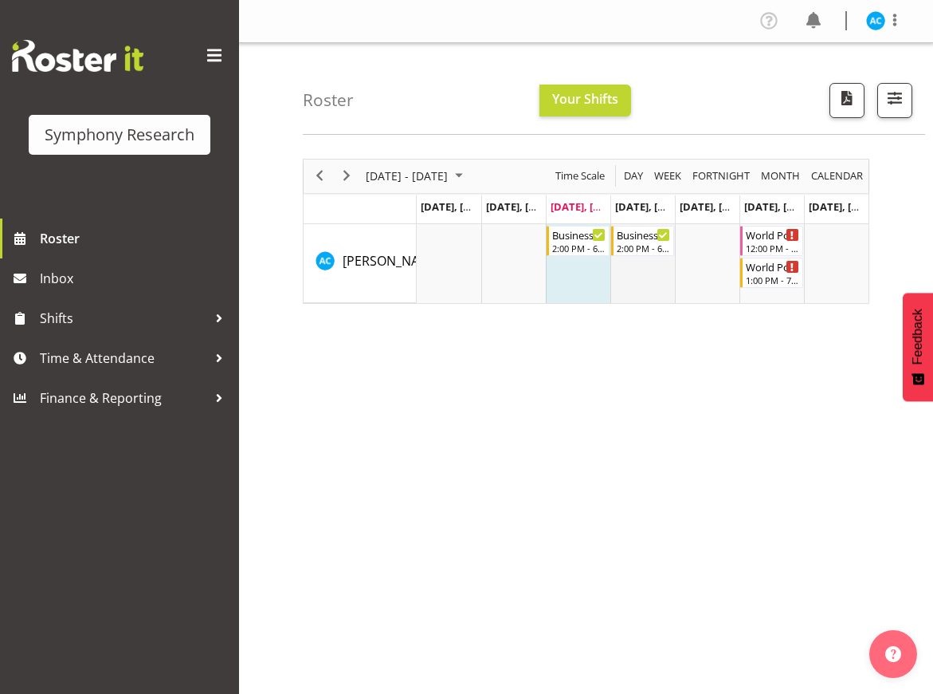
click at [650, 260] on td "Timeline Week of August 13, 2025" at bounding box center [643, 263] width 65 height 79
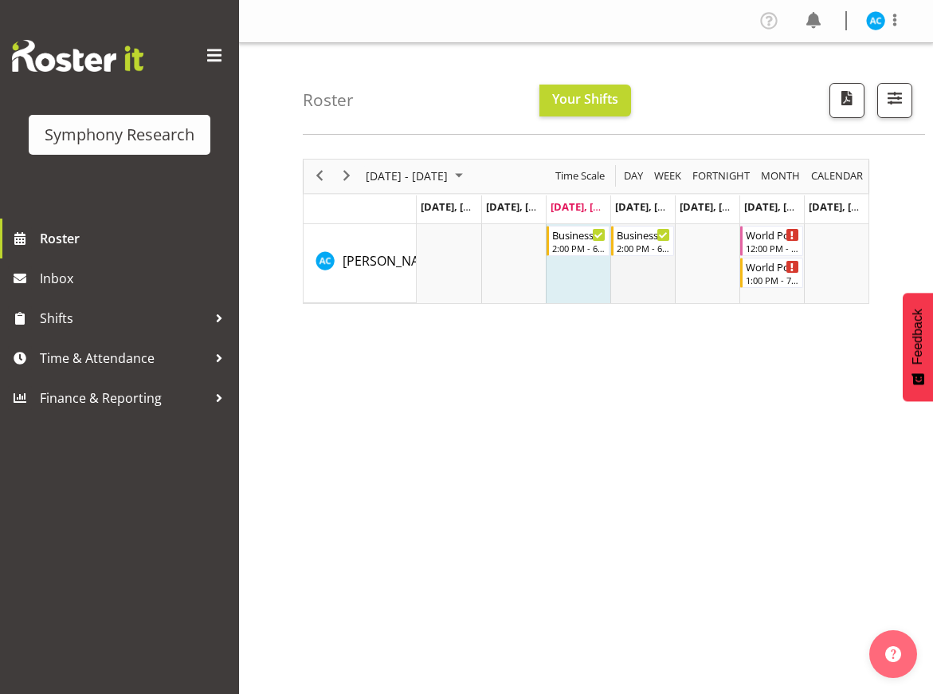
click at [650, 260] on td "Timeline Week of August 13, 2025" at bounding box center [643, 263] width 65 height 79
click at [647, 242] on div "2:00 PM - 6:00 PM" at bounding box center [644, 247] width 54 height 13
